Goal: Information Seeking & Learning: Stay updated

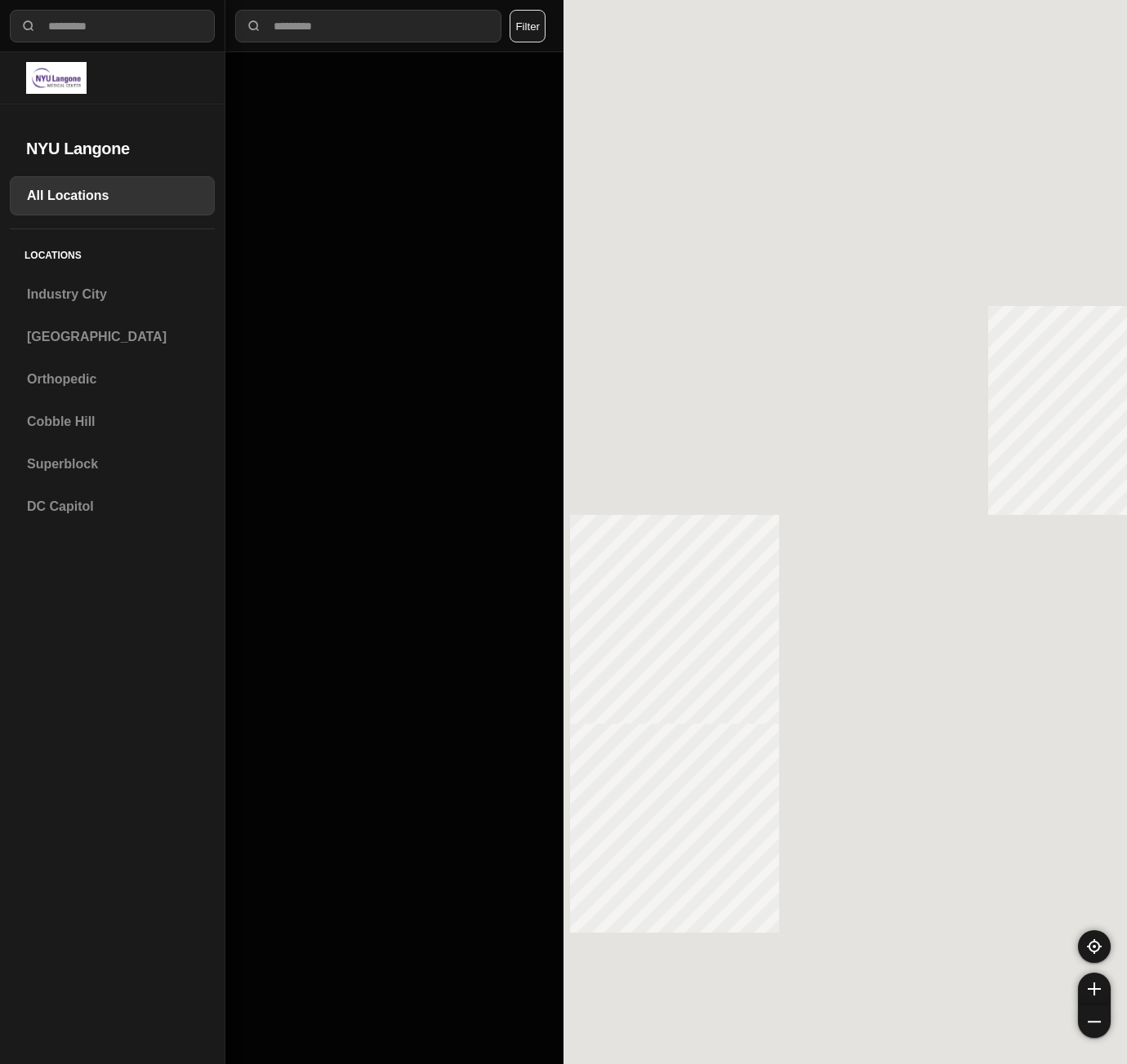
select select "*"
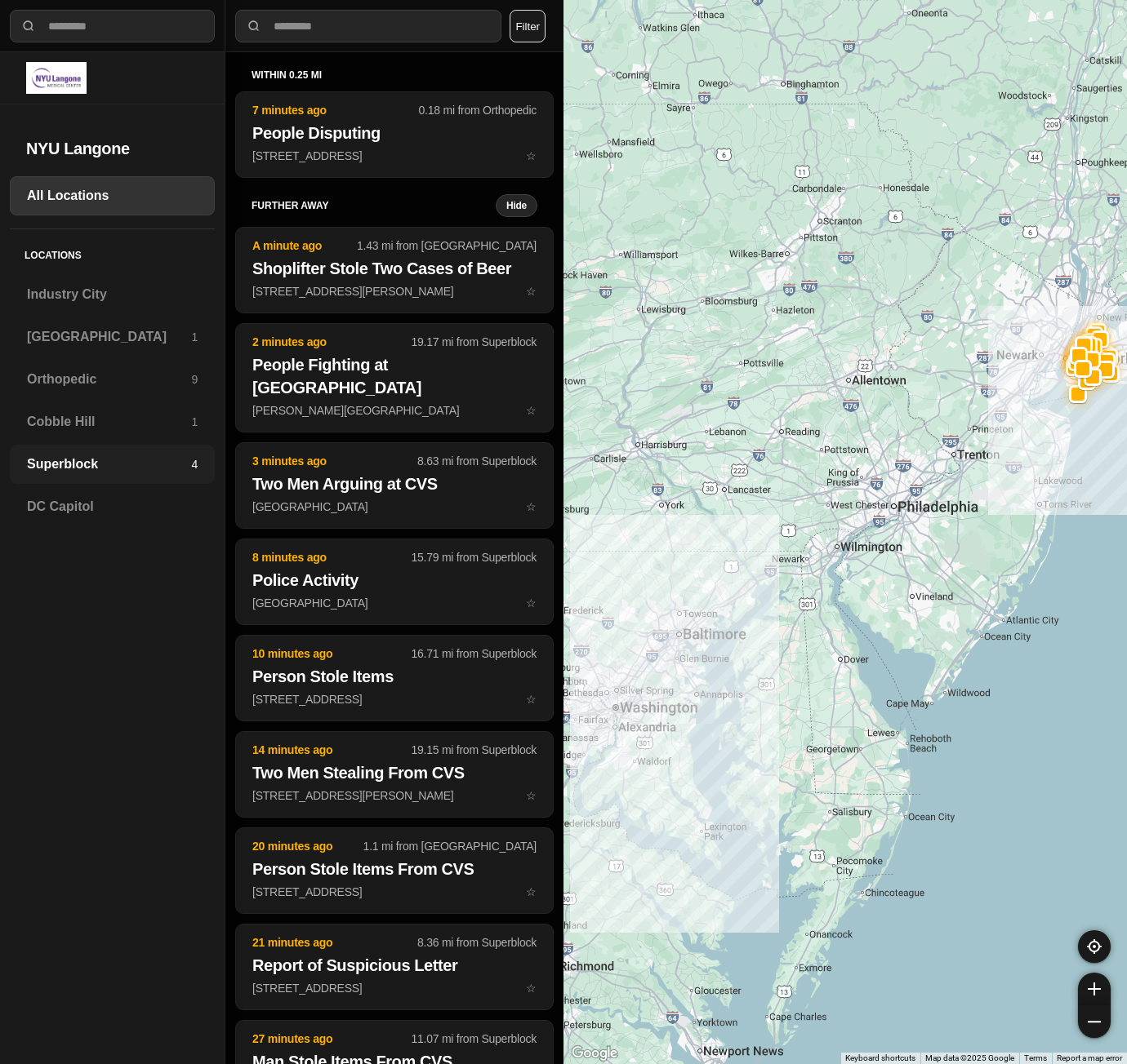
click at [94, 454] on h3 "Superblock" at bounding box center [109, 464] width 164 height 19
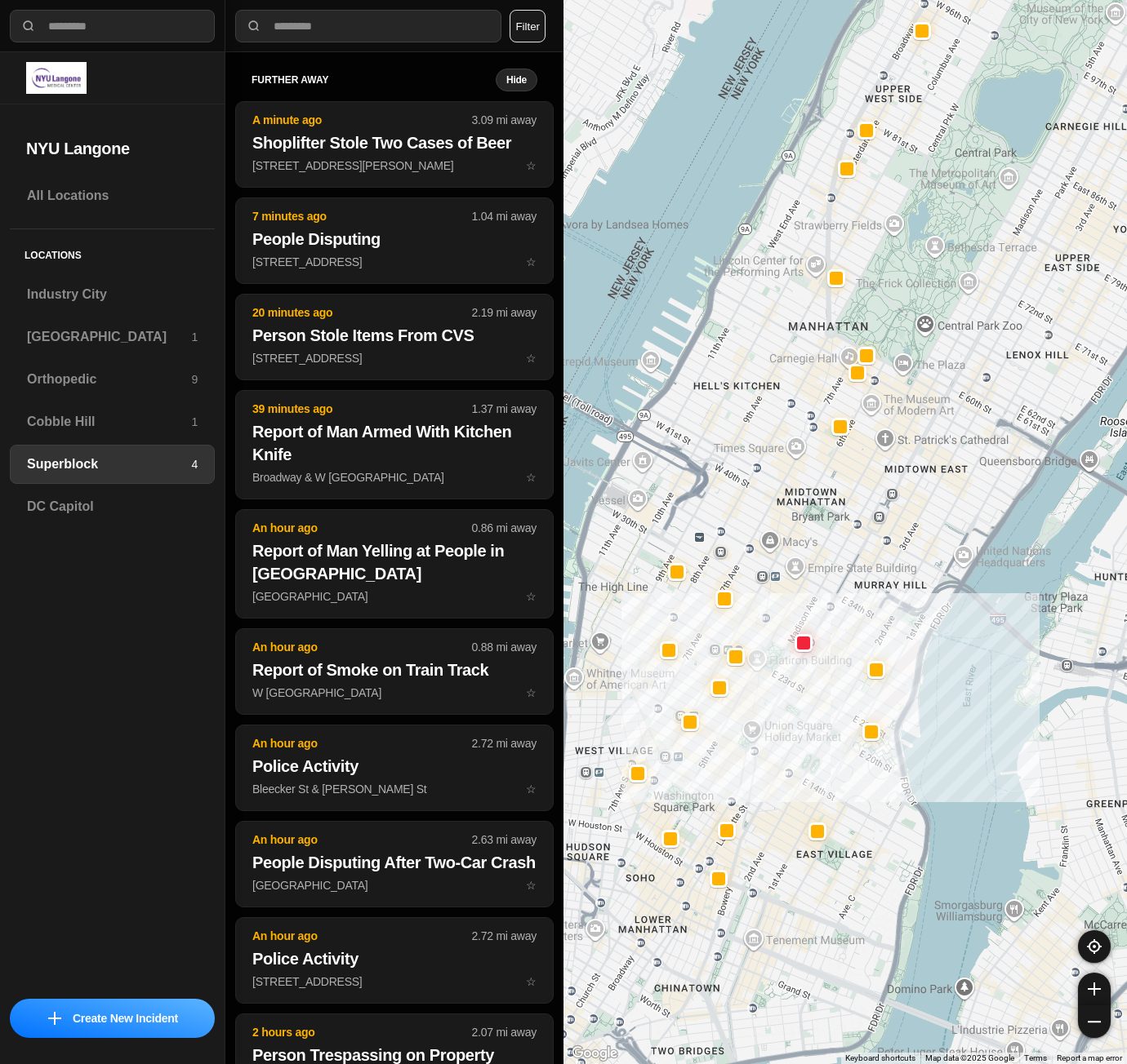
drag, startPoint x: 720, startPoint y: 834, endPoint x: 783, endPoint y: 765, distance: 93.4
click at [783, 765] on div at bounding box center [845, 532] width 564 height 1064
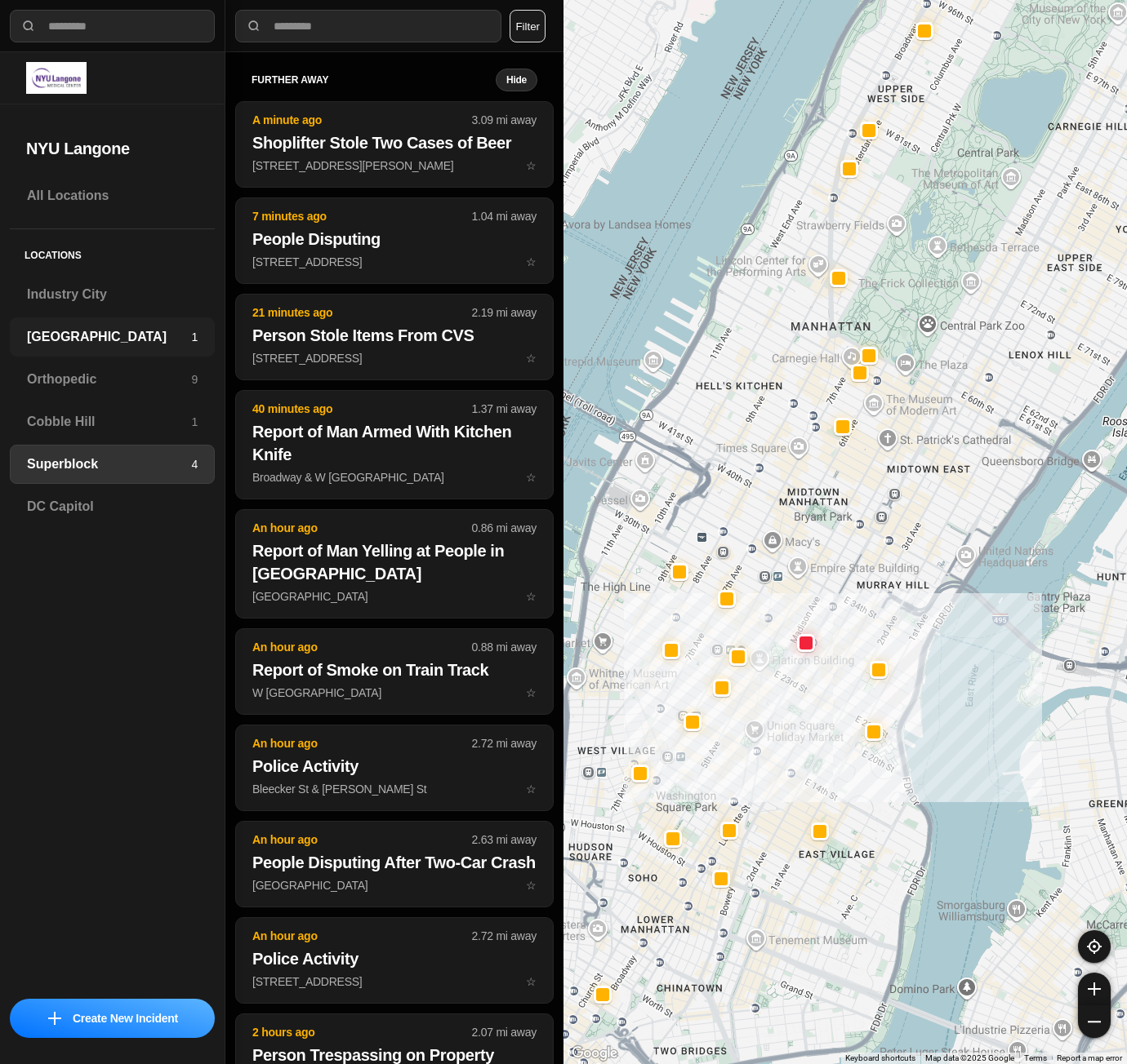
click at [86, 344] on h3 "[GEOGRAPHIC_DATA]" at bounding box center [109, 337] width 164 height 19
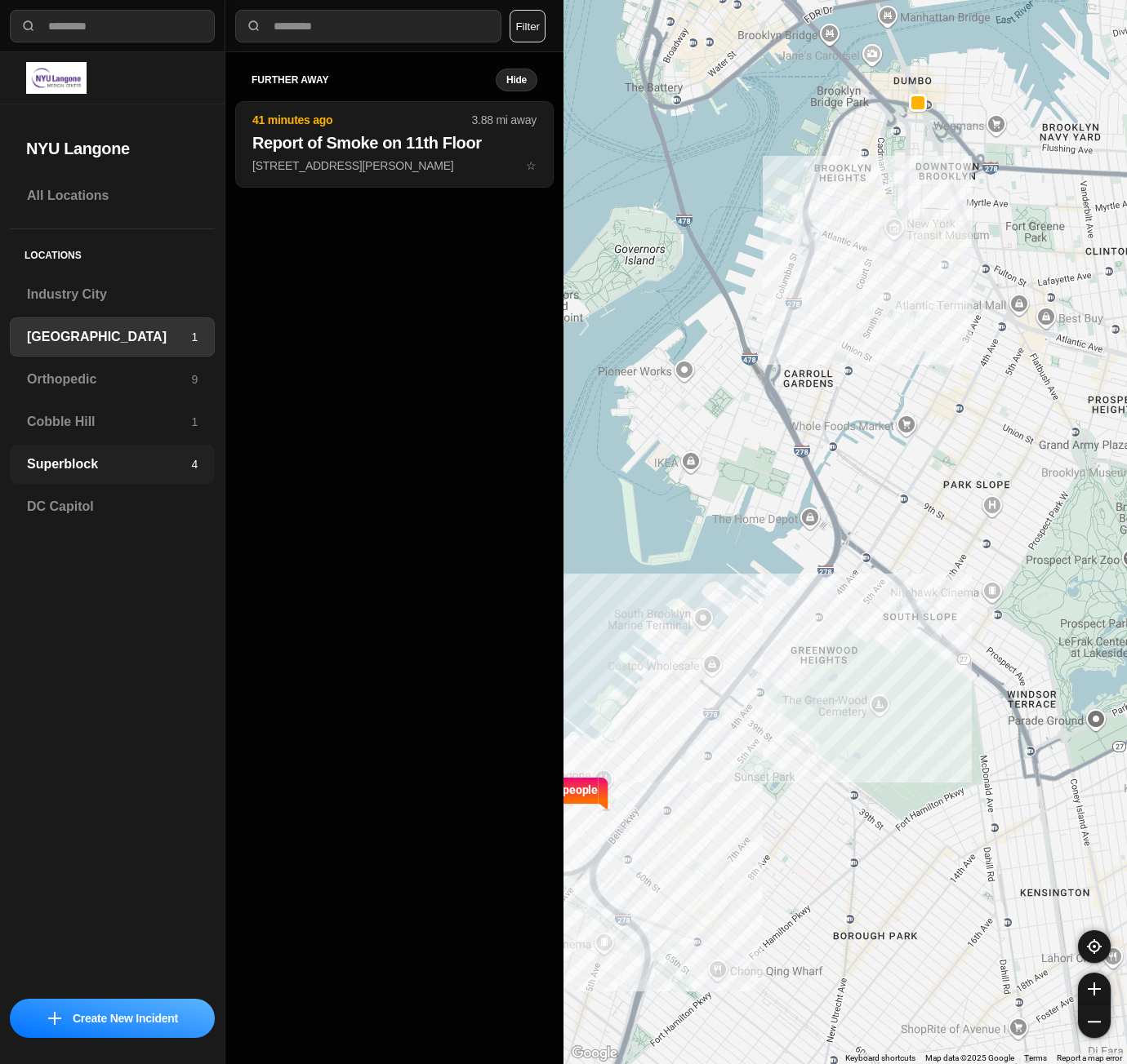
click at [44, 459] on h3 "Superblock" at bounding box center [109, 464] width 164 height 19
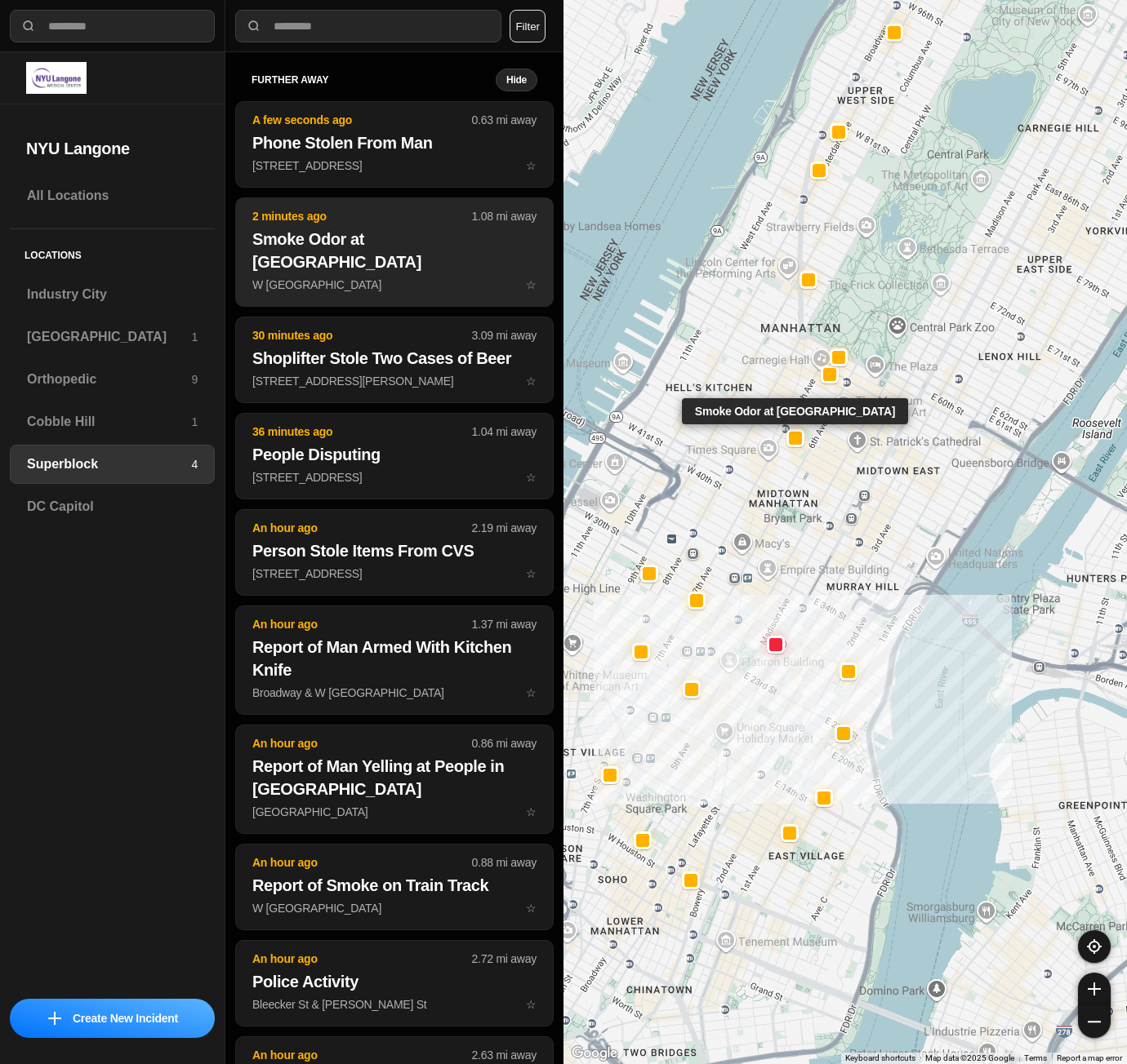
click at [419, 277] on p "W [GEOGRAPHIC_DATA] ☆" at bounding box center [394, 285] width 284 height 16
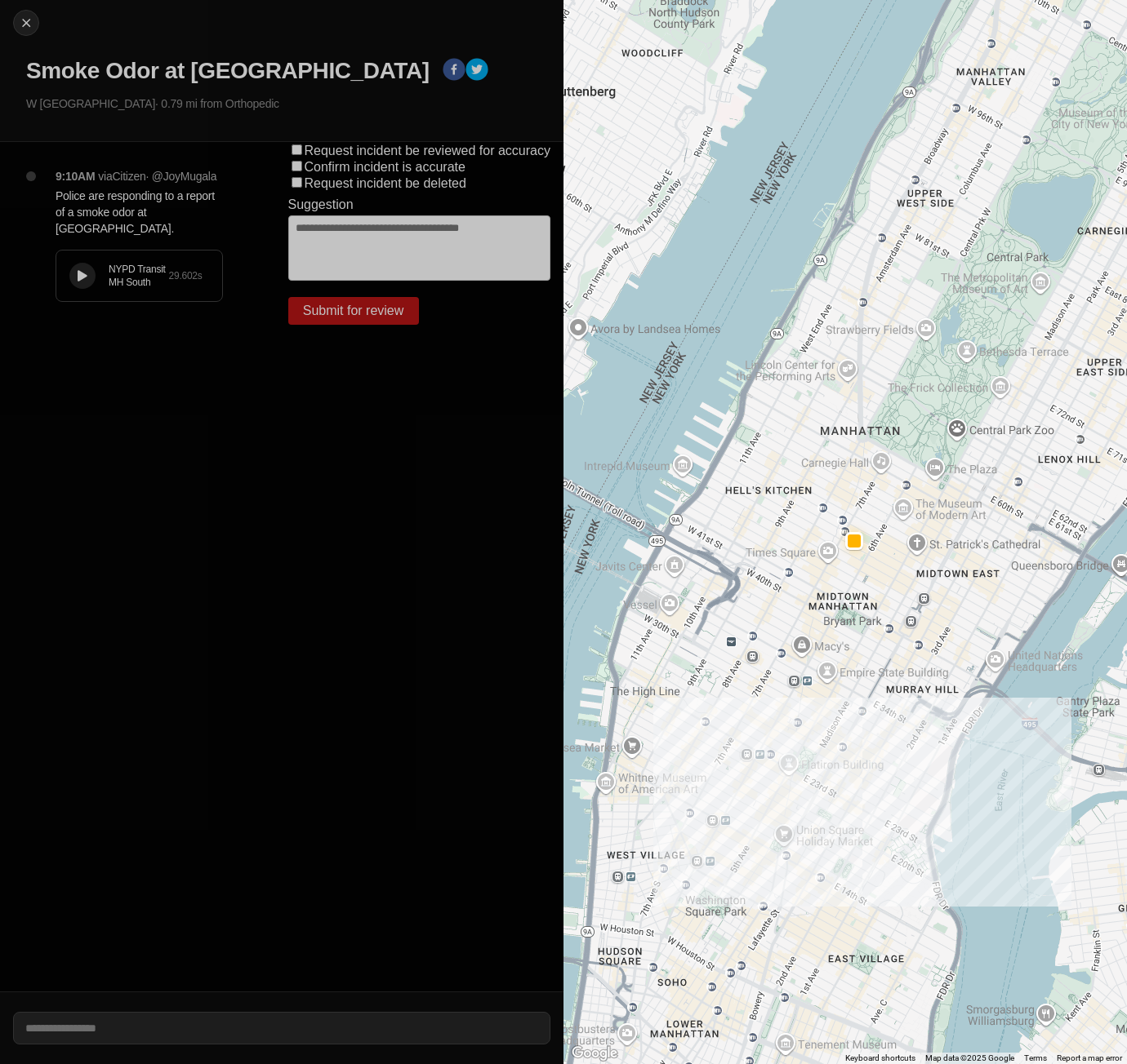
click at [86, 288] on button at bounding box center [82, 275] width 26 height 26
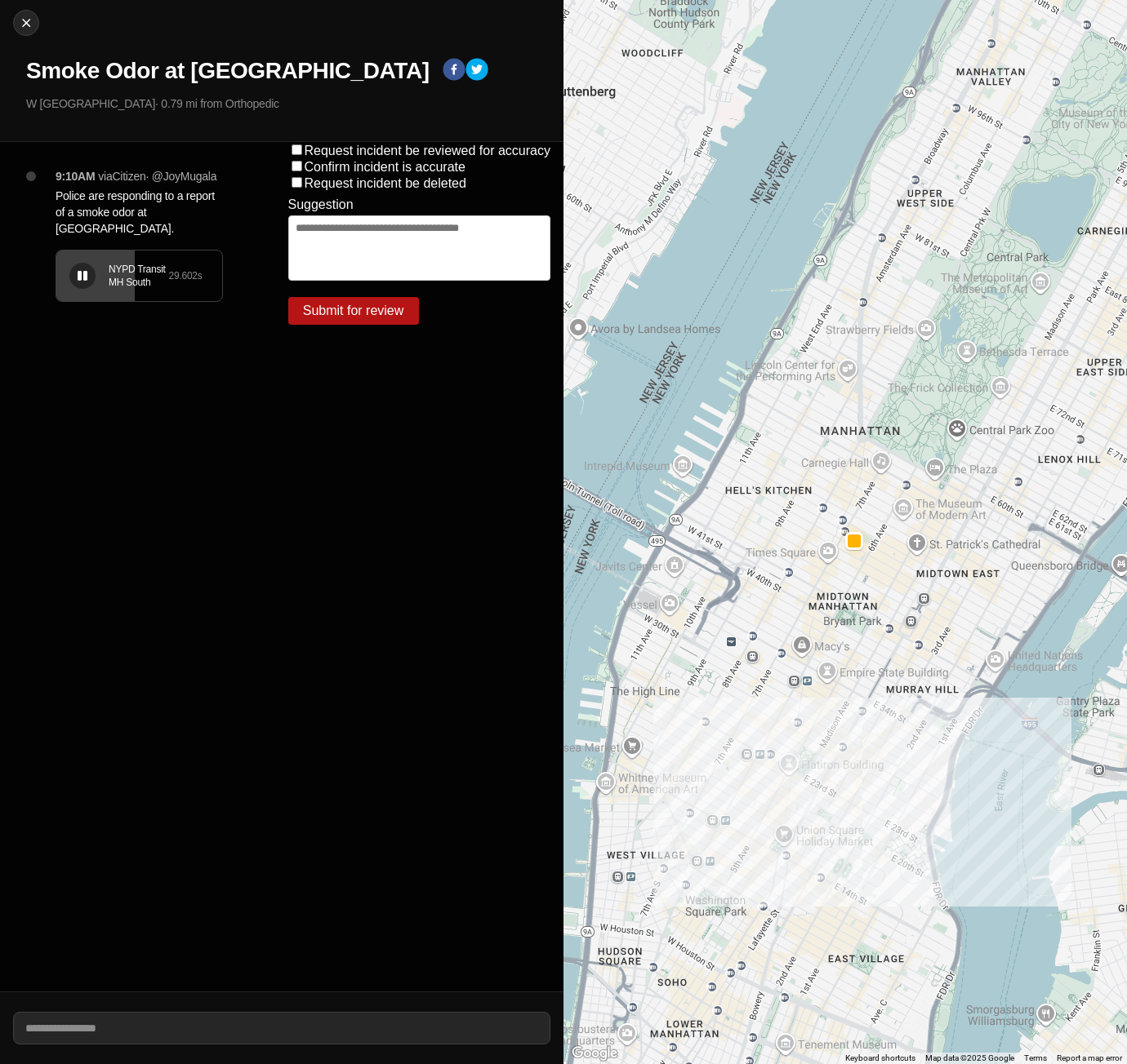
click at [74, 301] on div "NYPD Transit MH South 29.602 s" at bounding box center [139, 276] width 166 height 50
click at [64, 301] on div "NYPD Transit MH South 29.602 s" at bounding box center [139, 276] width 166 height 50
